Goal: Information Seeking & Learning: Learn about a topic

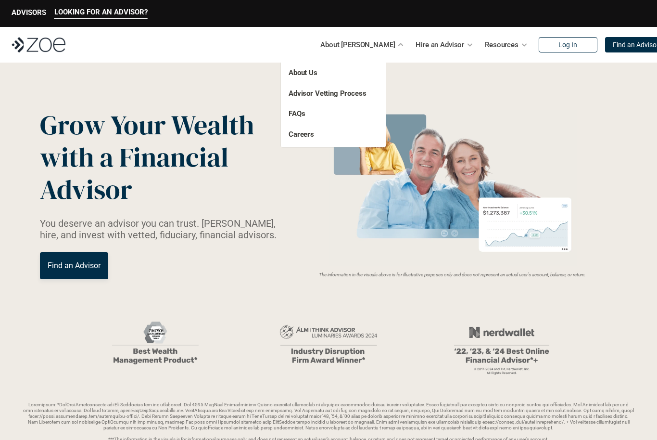
click at [327, 70] on p "About Us" at bounding box center [324, 72] width 70 height 11
click at [303, 73] on link "About Us" at bounding box center [303, 72] width 29 height 9
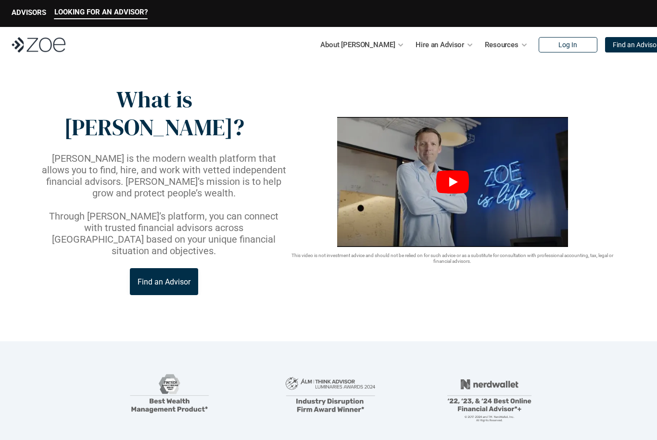
click at [452, 170] on icon "Play" at bounding box center [452, 181] width 33 height 23
click at [43, 49] on img at bounding box center [39, 44] width 54 height 15
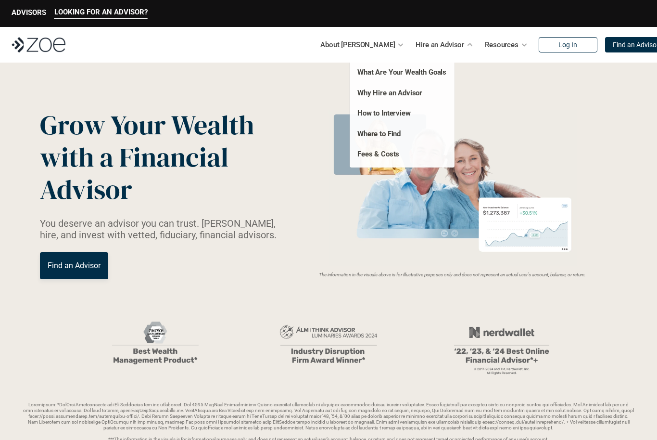
click at [447, 49] on div "Hire an Advisor" at bounding box center [445, 44] width 58 height 19
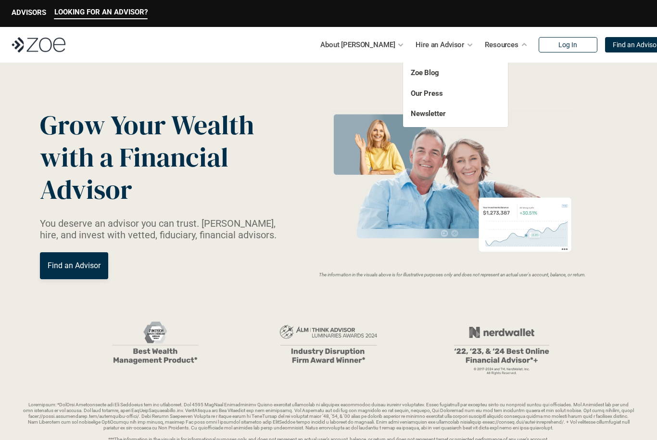
click at [521, 47] on div at bounding box center [524, 44] width 7 height 7
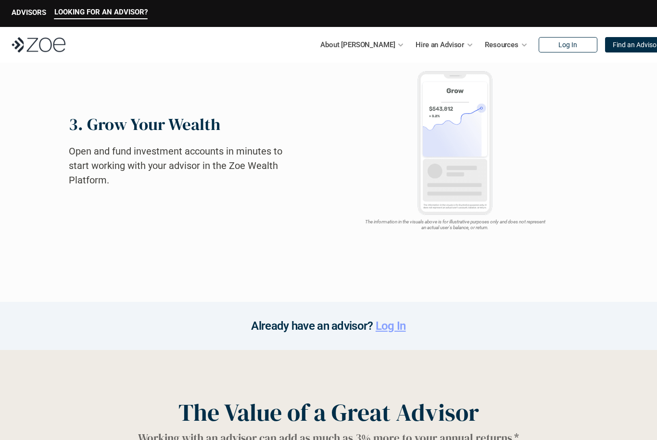
scroll to position [946, 0]
click at [30, 14] on p "ADVISORS" at bounding box center [29, 12] width 35 height 9
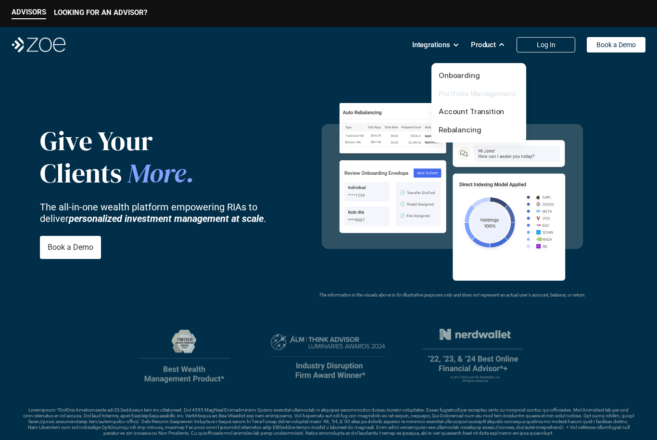
click at [493, 93] on link "Portfolio Management" at bounding box center [477, 93] width 77 height 9
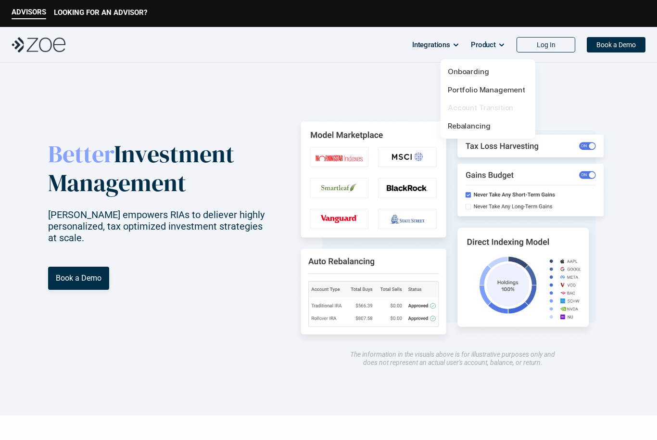
click at [494, 109] on link "Account Transition" at bounding box center [480, 107] width 65 height 9
